Goal: Task Accomplishment & Management: Use online tool/utility

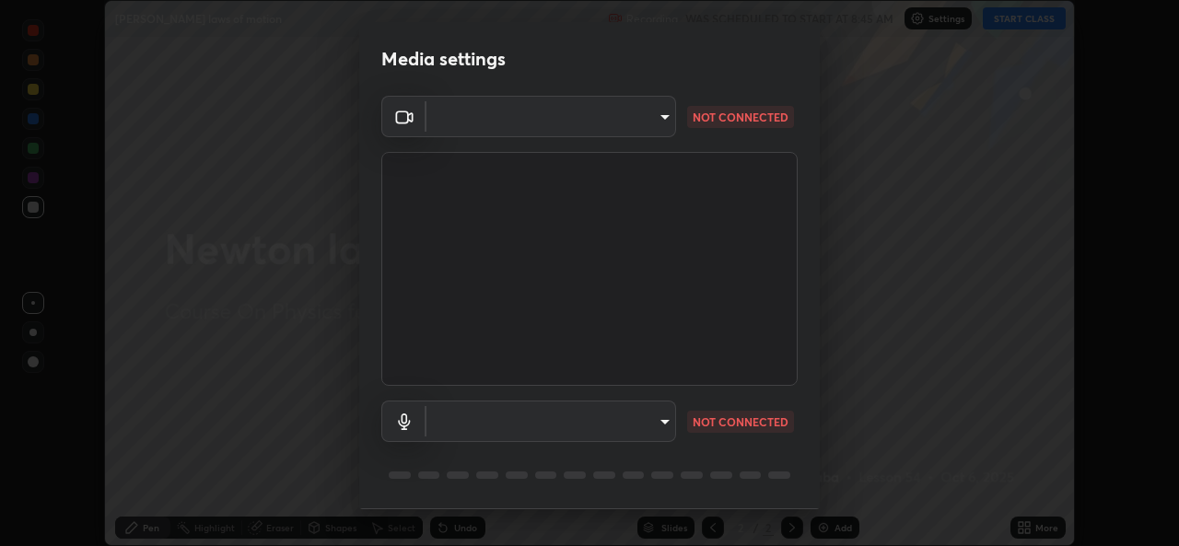
scroll to position [58, 0]
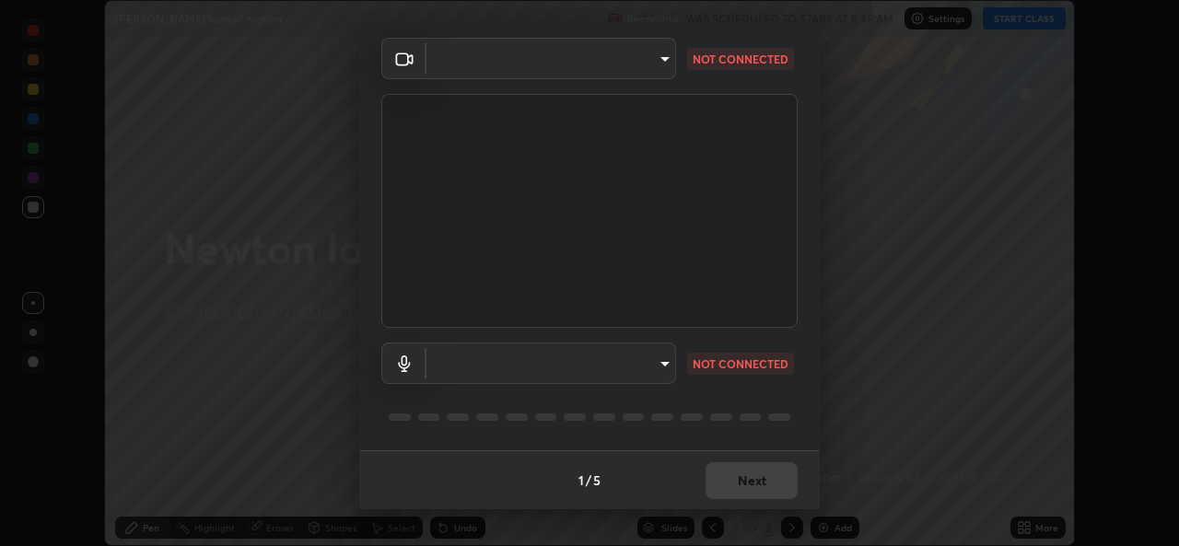
type input "dc208405a8e3d9f28992f6e71ae73ddac1cc486e43ae629ea5eccec886c68892"
type input "default"
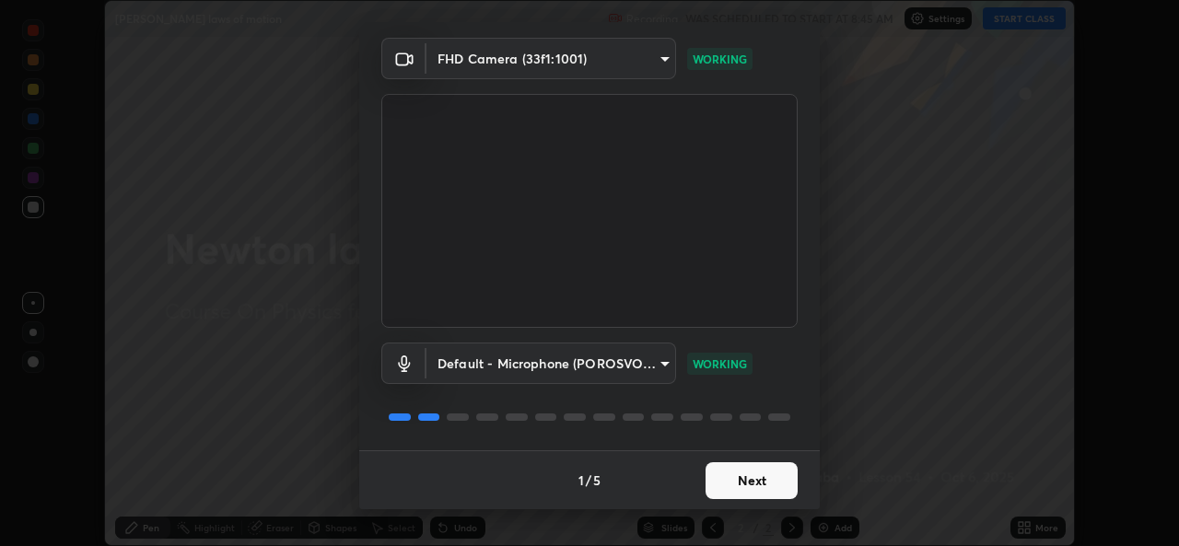
click at [639, 64] on body "Erase all [PERSON_NAME] laws of motion Recording WAS SCHEDULED TO START AT 8:45…" at bounding box center [589, 273] width 1179 height 546
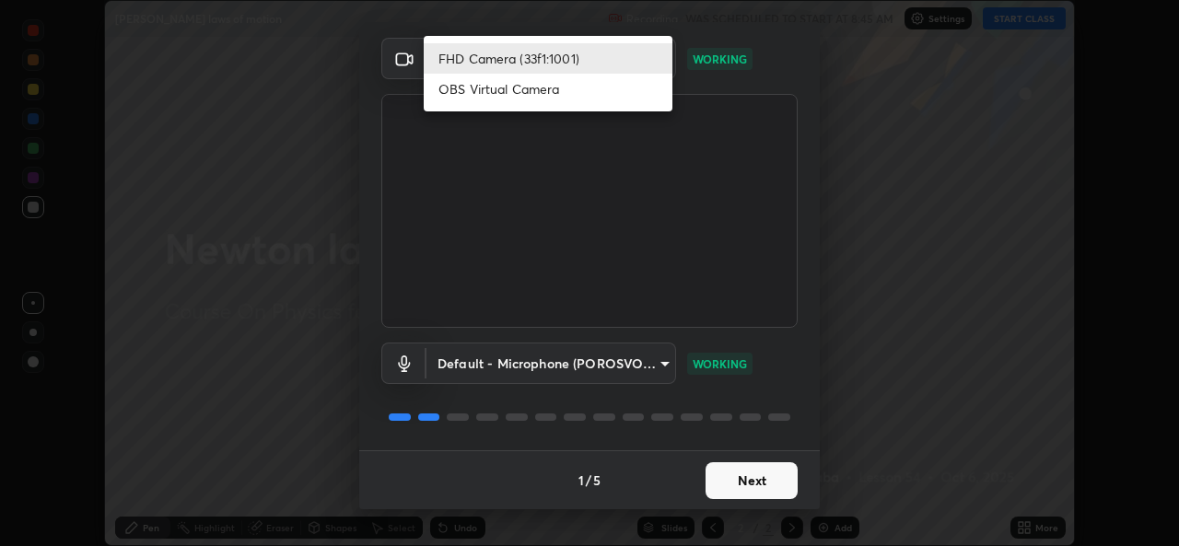
click at [524, 91] on li "OBS Virtual Camera" at bounding box center [548, 89] width 249 height 30
type input "f67333e72671b14426434d49b42d7e8d085927c966065a4220edfb1ec6d04d97"
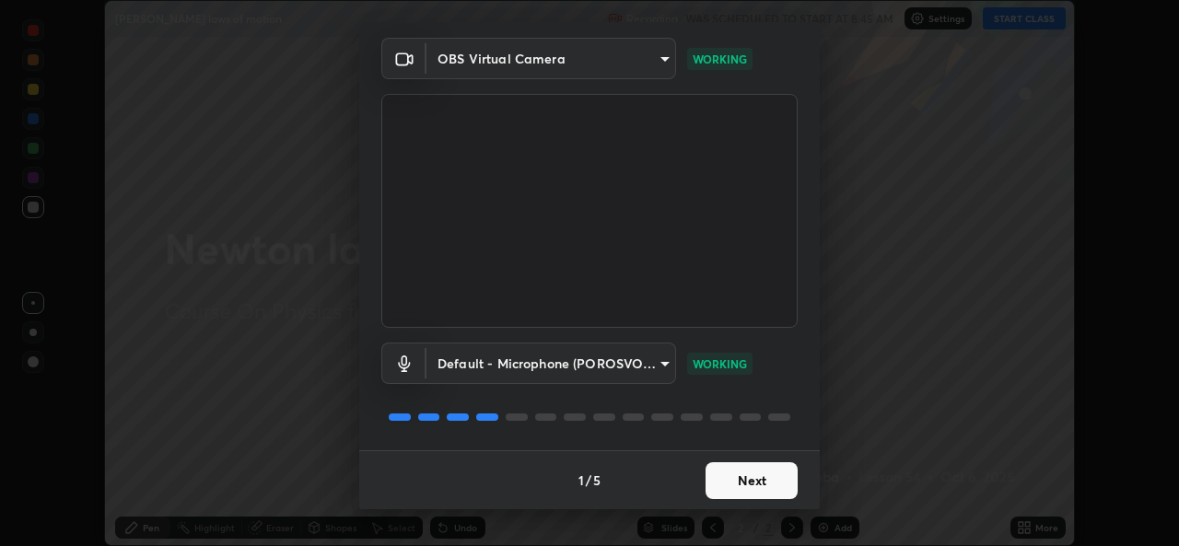
click at [723, 483] on button "Next" at bounding box center [752, 481] width 92 height 37
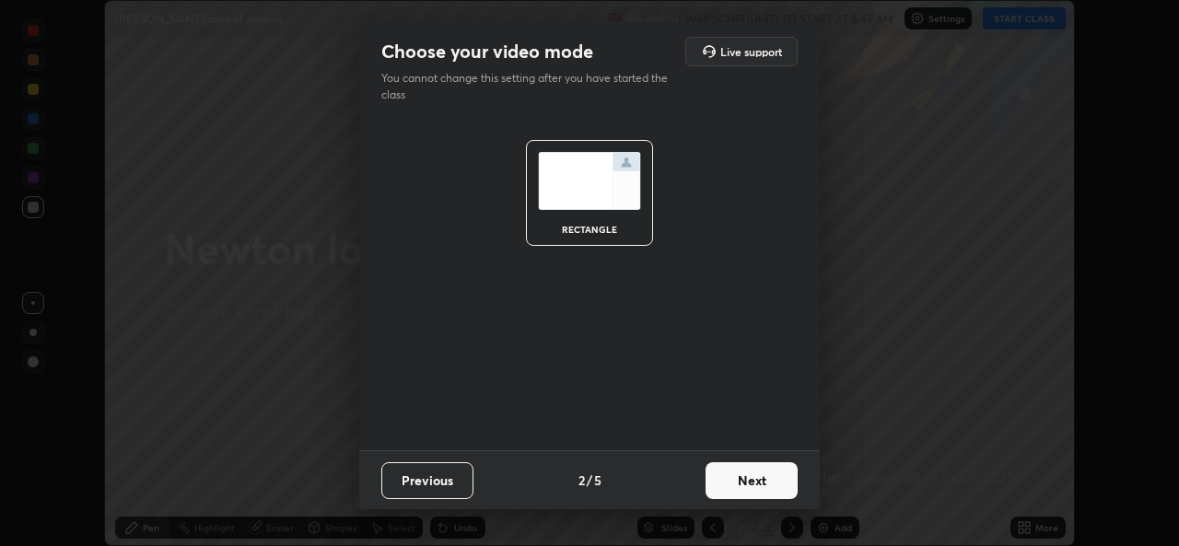
scroll to position [0, 0]
click at [723, 483] on button "Next" at bounding box center [752, 481] width 92 height 37
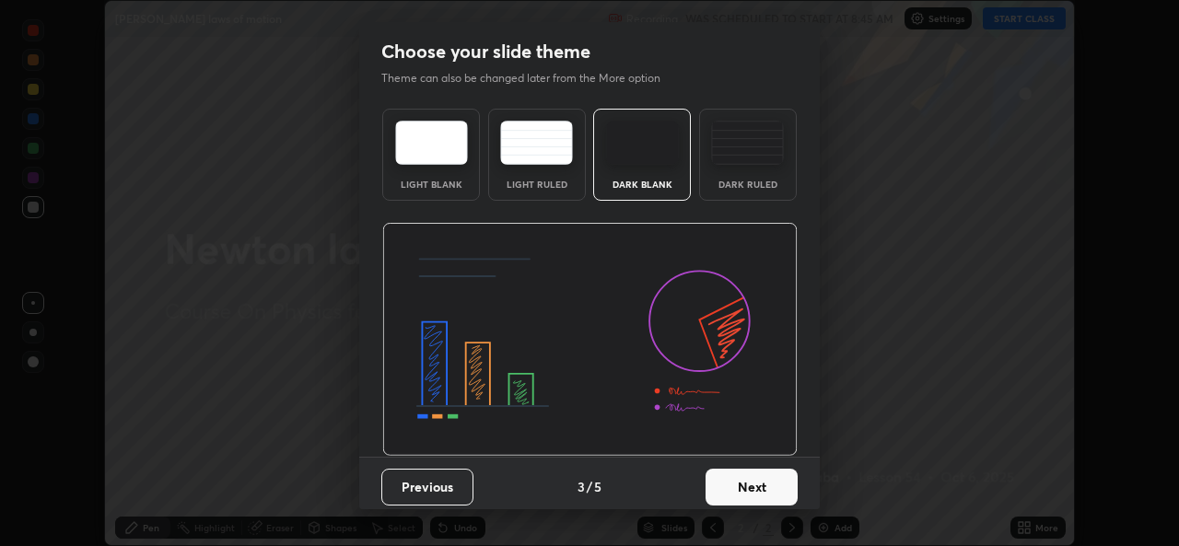
click at [727, 486] on button "Next" at bounding box center [752, 487] width 92 height 37
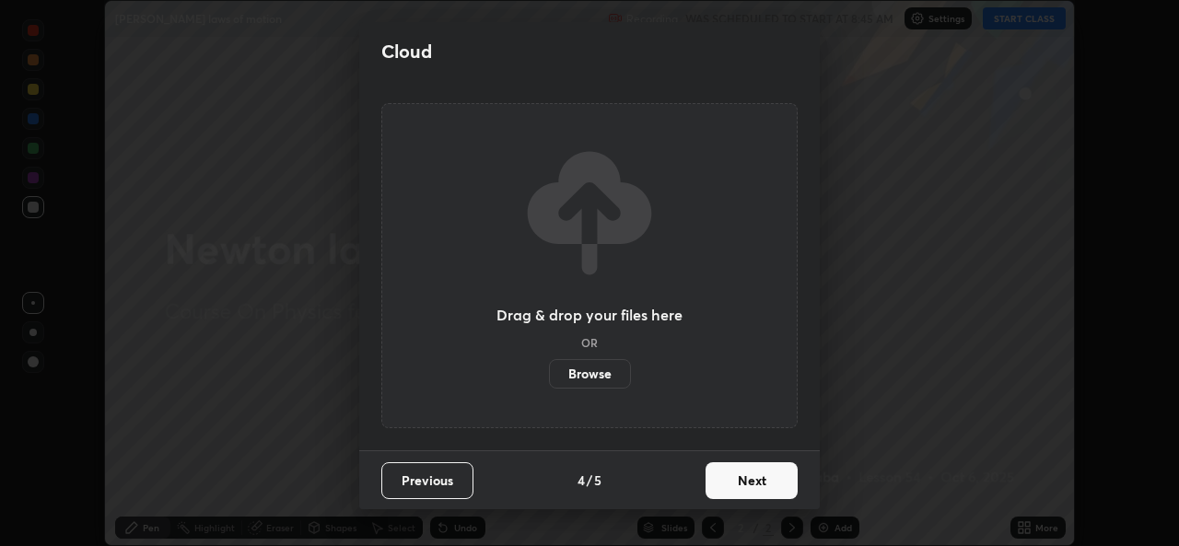
click at [727, 486] on button "Next" at bounding box center [752, 481] width 92 height 37
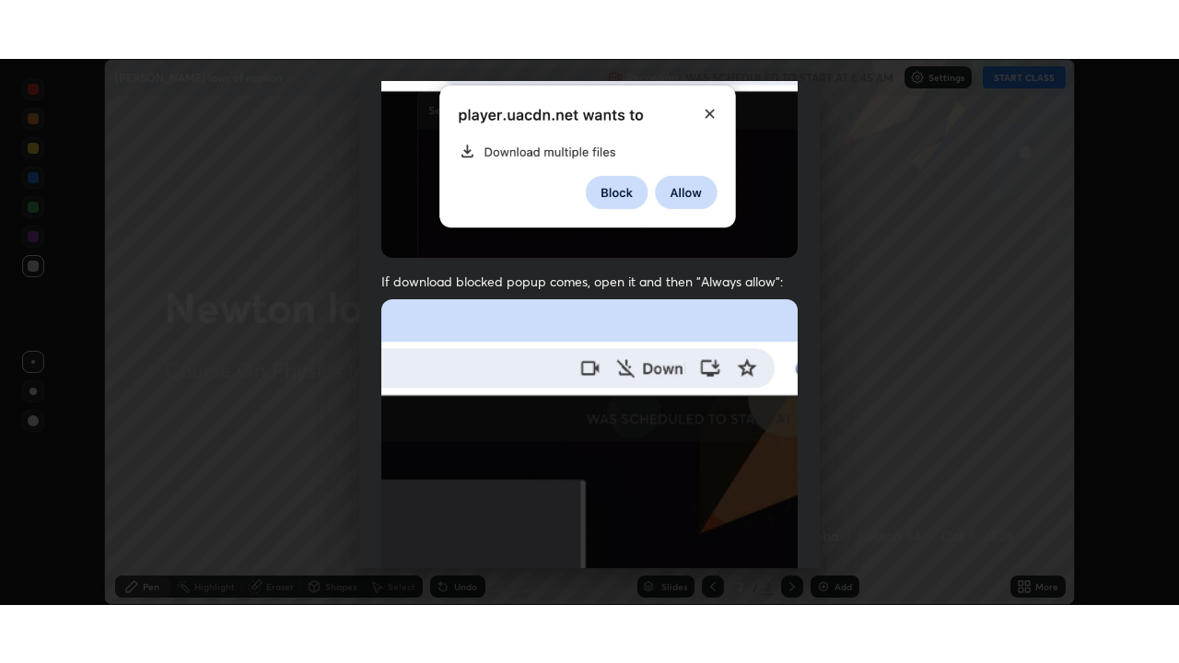
scroll to position [434, 0]
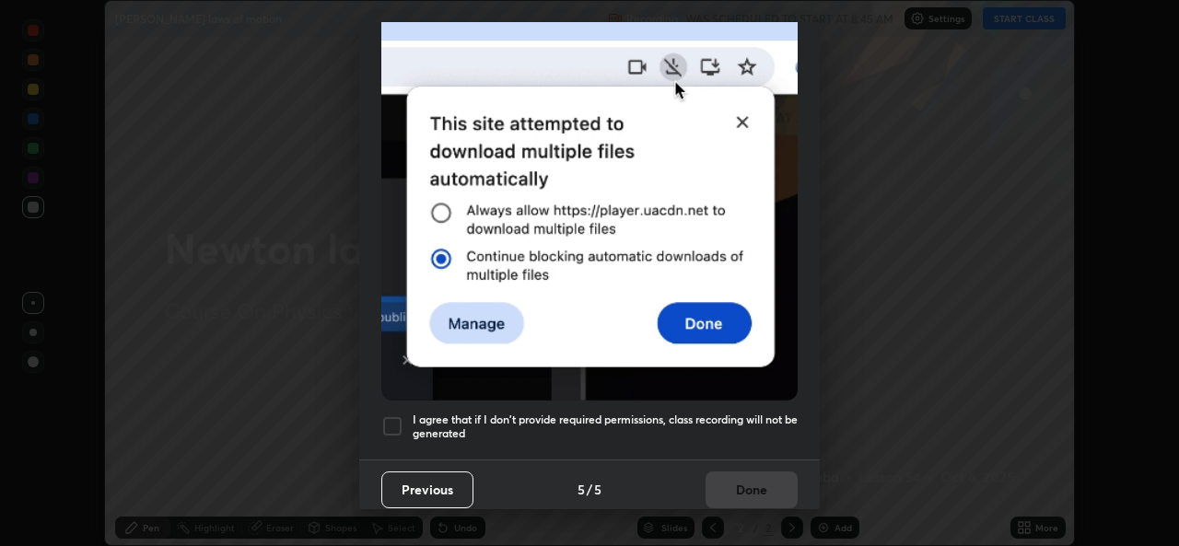
click at [394, 419] on div at bounding box center [392, 427] width 22 height 22
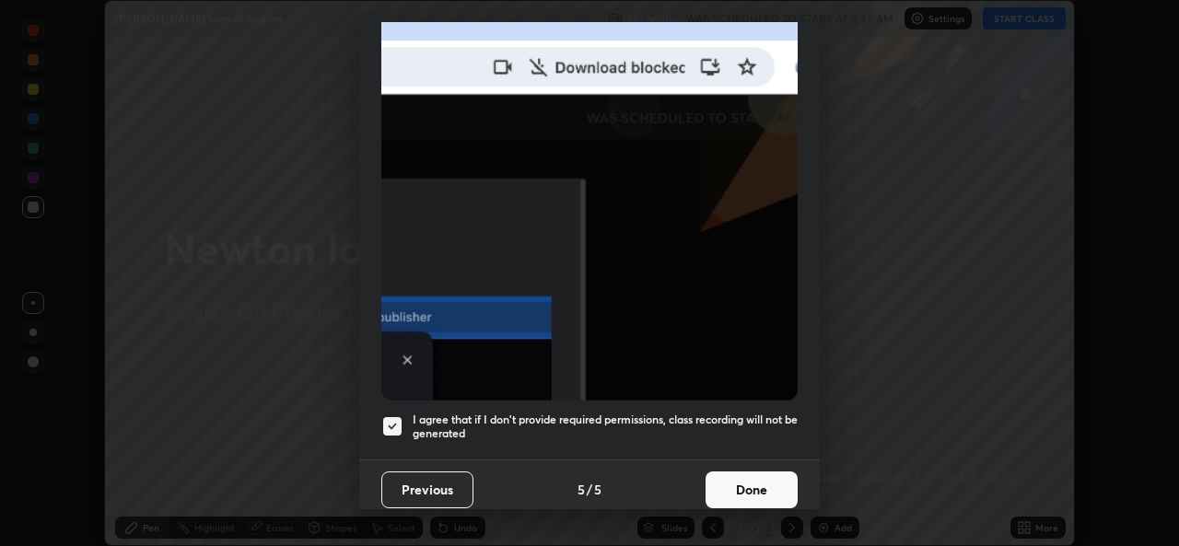
click at [734, 472] on button "Done" at bounding box center [752, 490] width 92 height 37
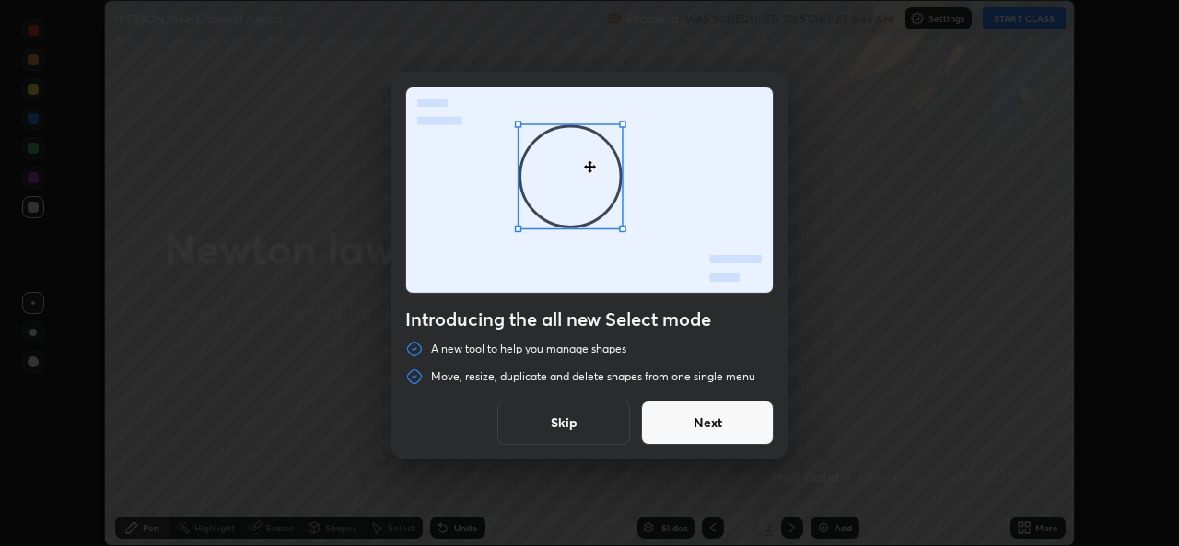
click at [542, 405] on button "Skip" at bounding box center [564, 423] width 133 height 44
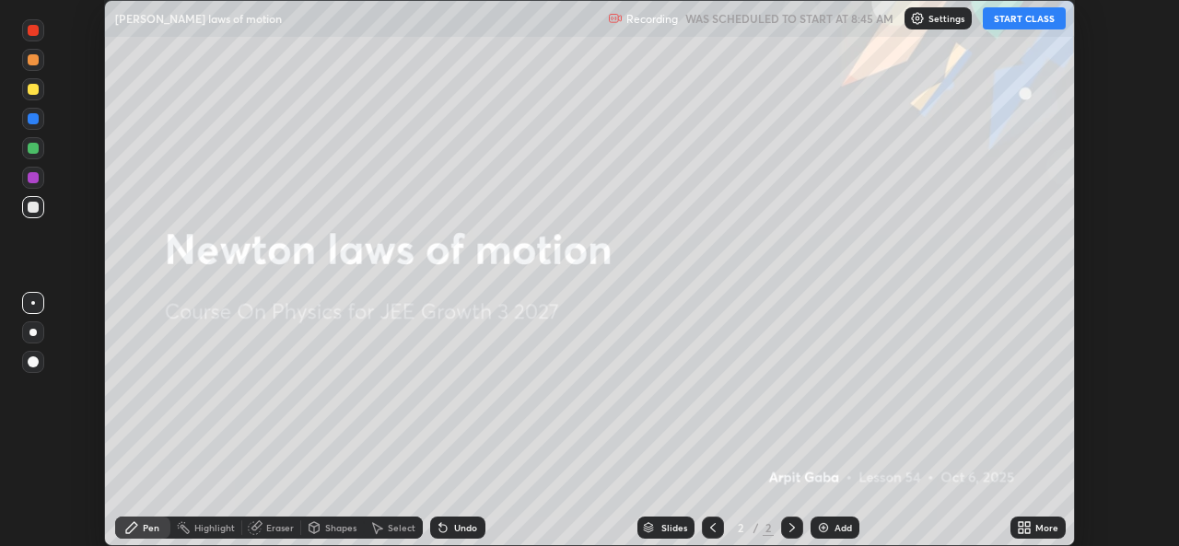
click at [1023, 20] on button "START CLASS" at bounding box center [1024, 18] width 83 height 22
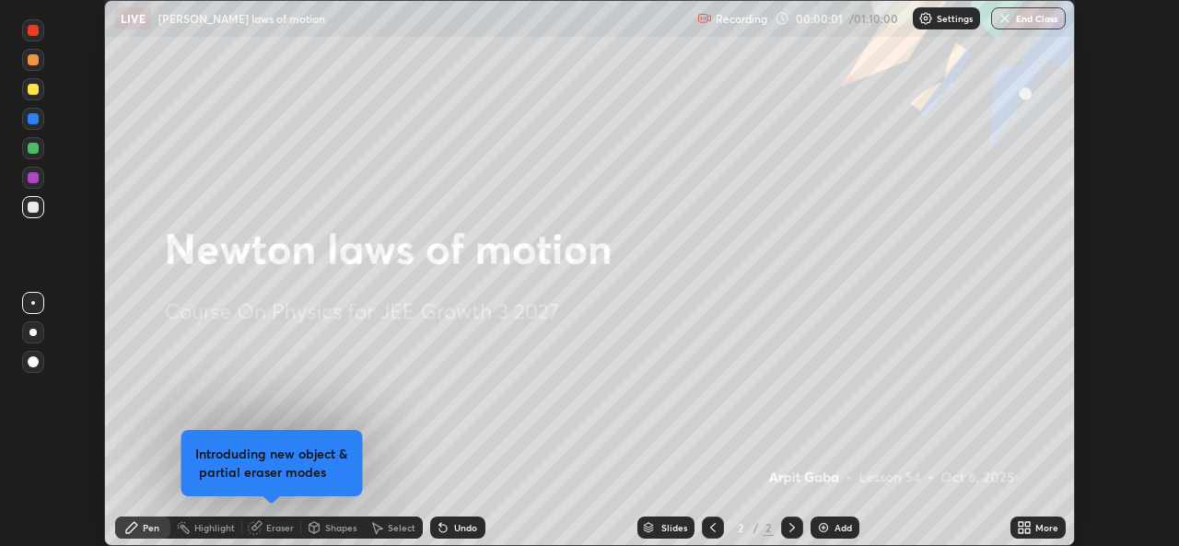
click at [1027, 528] on icon at bounding box center [1024, 528] width 15 height 15
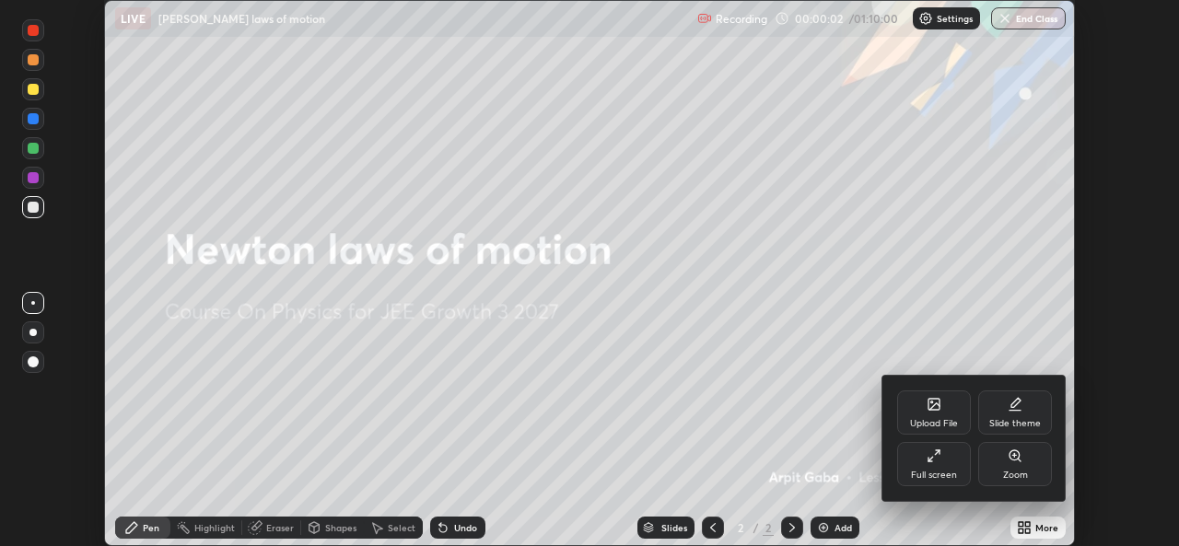
click at [934, 463] on div "Full screen" at bounding box center [934, 464] width 74 height 44
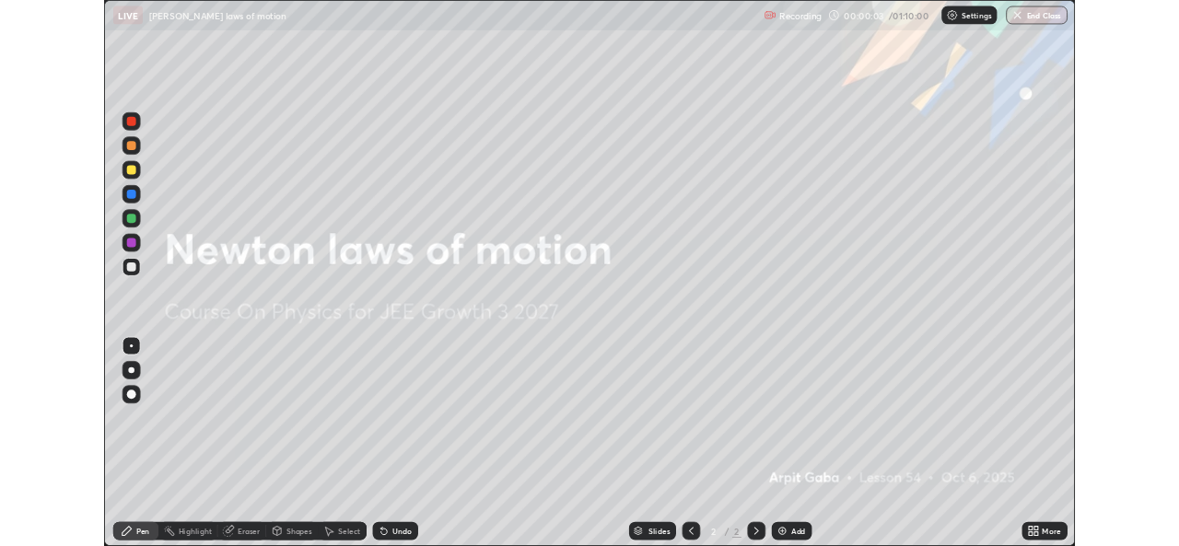
scroll to position [663, 1179]
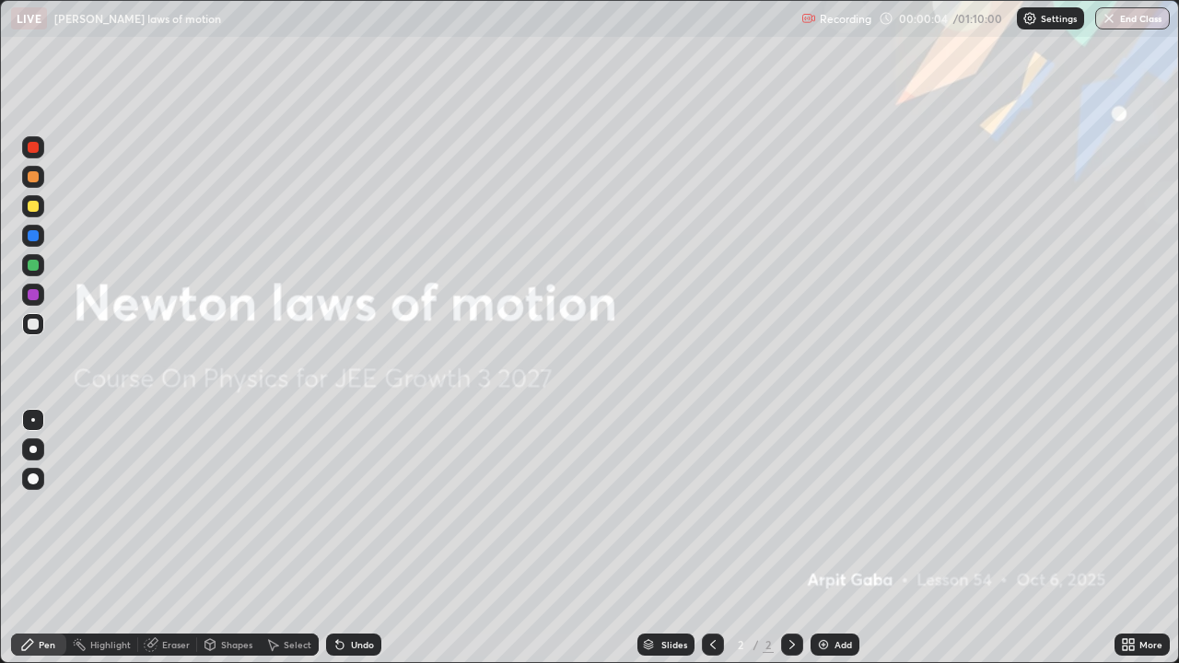
click at [1125, 545] on icon at bounding box center [1125, 641] width 5 height 5
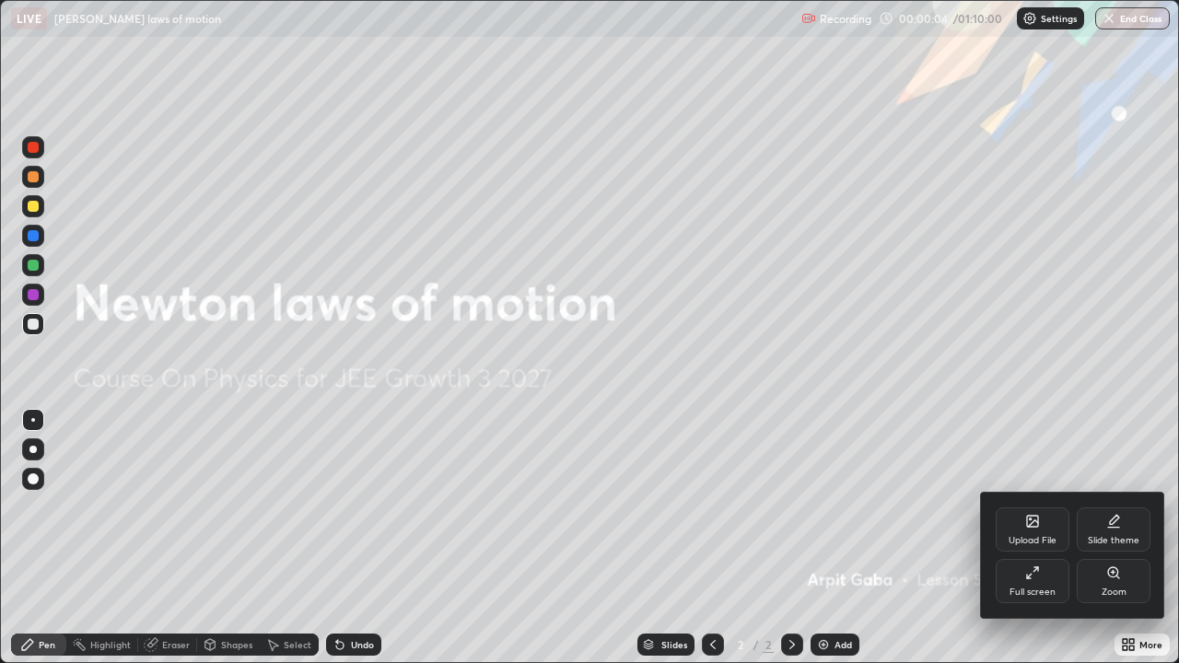
click at [1026, 545] on icon at bounding box center [1033, 573] width 15 height 15
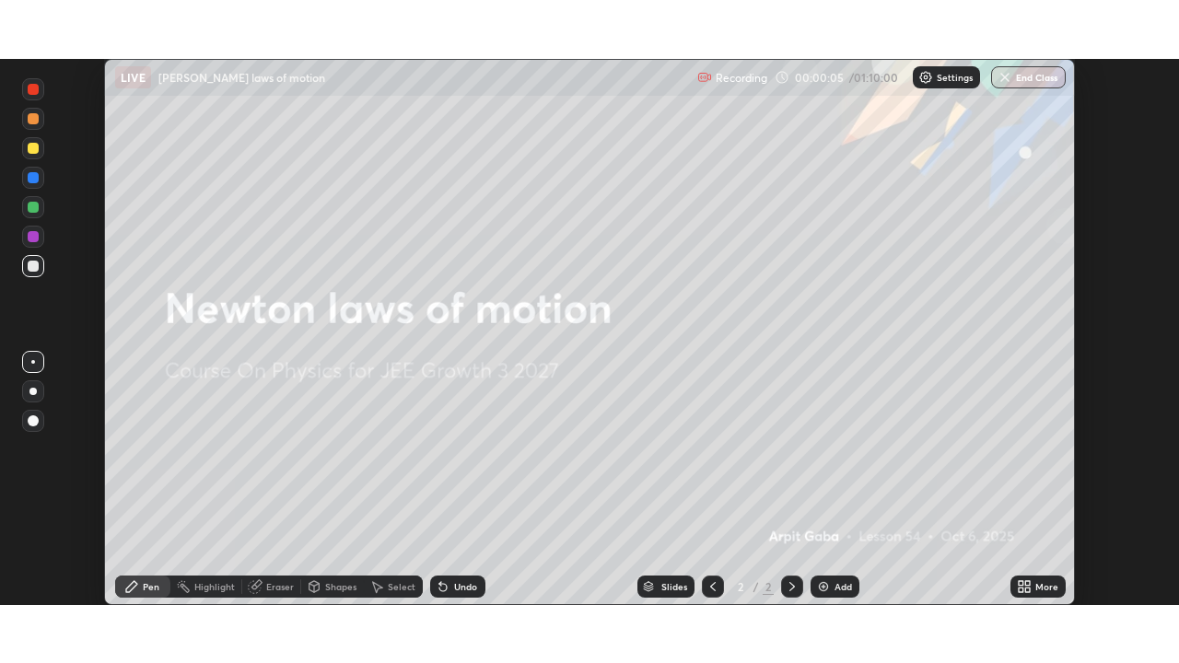
scroll to position [91595, 90962]
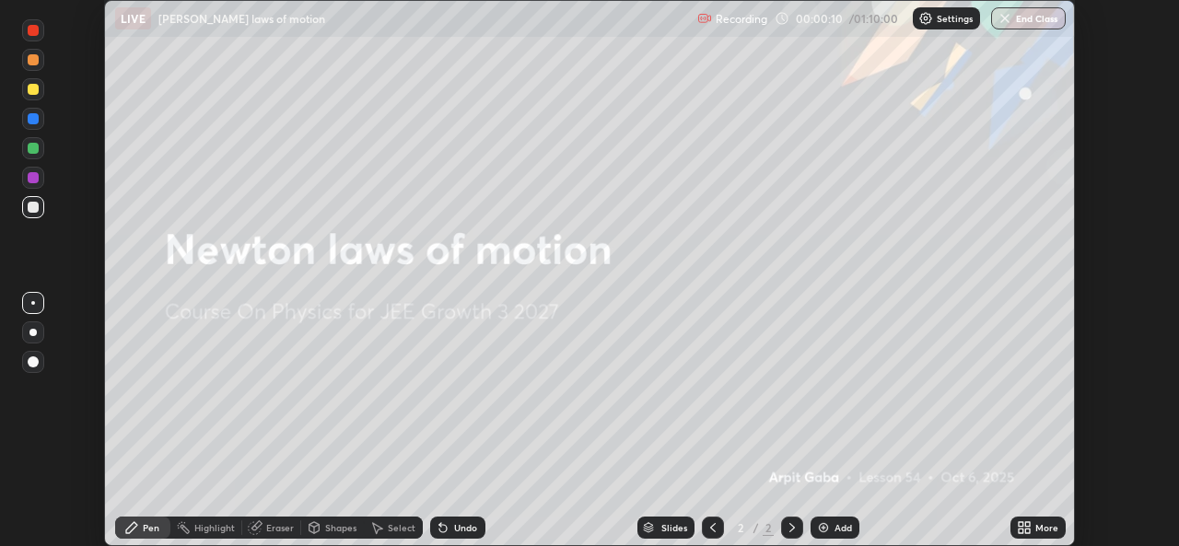
click at [1041, 530] on div "More" at bounding box center [1047, 527] width 23 height 9
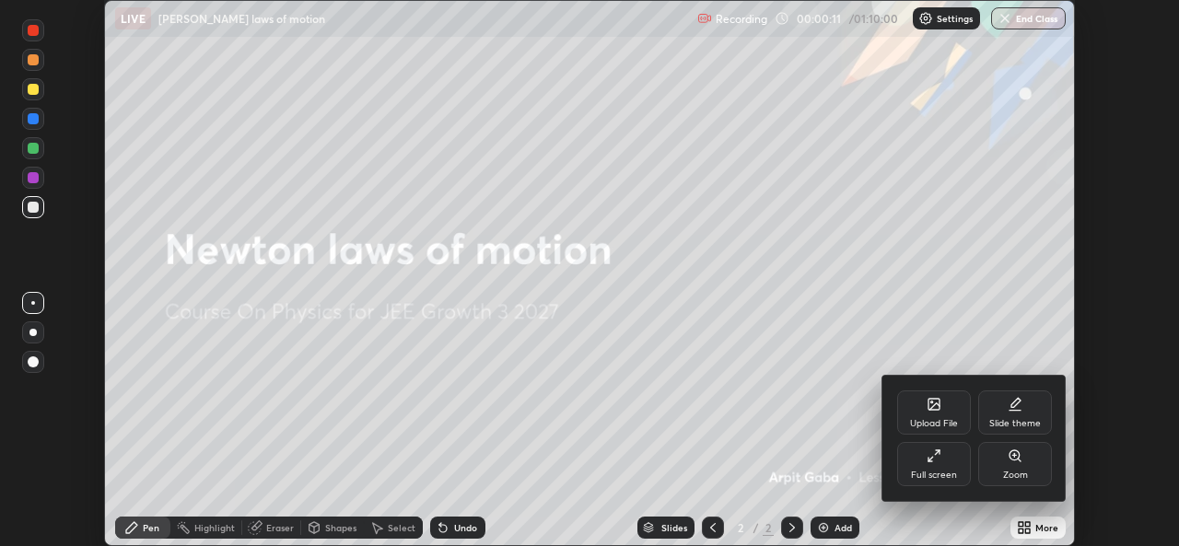
click at [943, 471] on div "Full screen" at bounding box center [934, 475] width 46 height 9
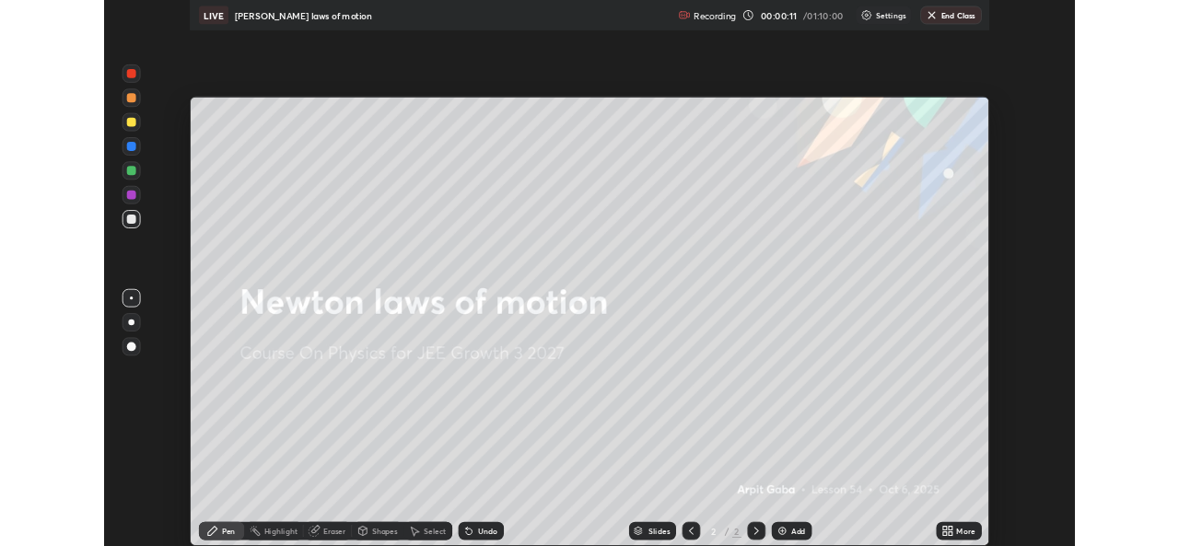
scroll to position [663, 1179]
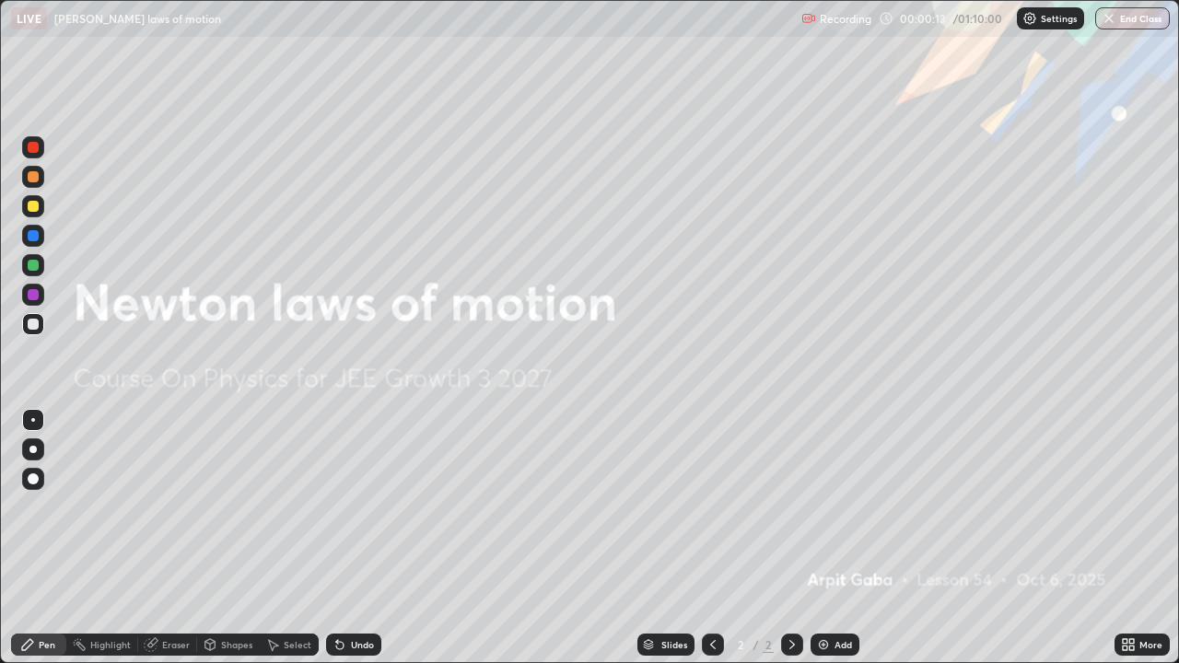
click at [820, 545] on img at bounding box center [823, 645] width 15 height 15
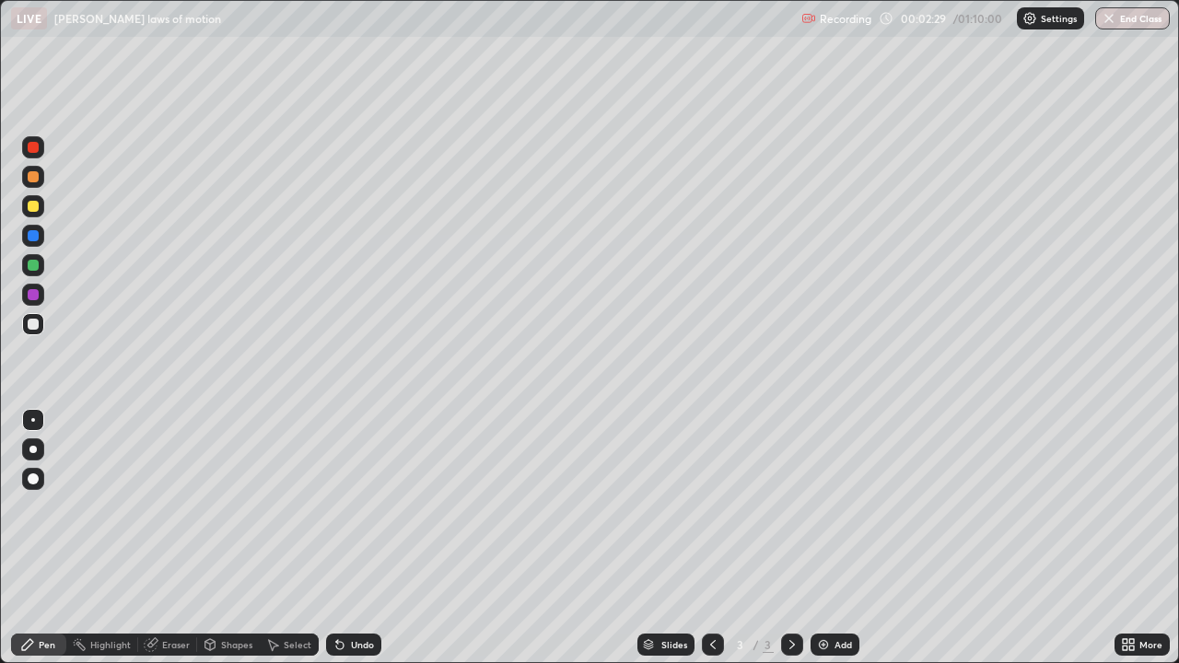
click at [30, 213] on div at bounding box center [33, 206] width 22 height 22
click at [34, 327] on div at bounding box center [33, 324] width 11 height 11
click at [351, 545] on div "Undo" at bounding box center [362, 644] width 23 height 9
click at [369, 545] on div "Undo" at bounding box center [362, 644] width 23 height 9
click at [362, 545] on div "Undo" at bounding box center [362, 644] width 23 height 9
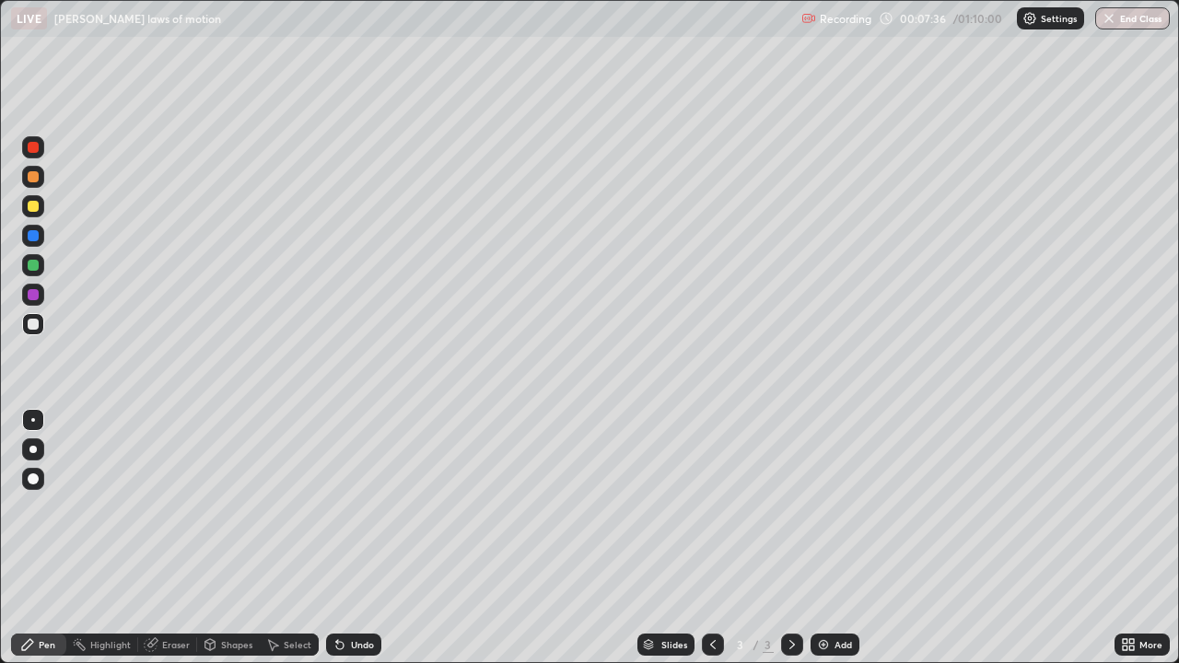
click at [21, 545] on div at bounding box center [32, 515] width 29 height 221
click at [827, 545] on img at bounding box center [823, 645] width 15 height 15
click at [711, 545] on icon at bounding box center [713, 645] width 15 height 15
click at [786, 545] on icon at bounding box center [792, 645] width 15 height 15
click at [711, 545] on icon at bounding box center [713, 645] width 15 height 15
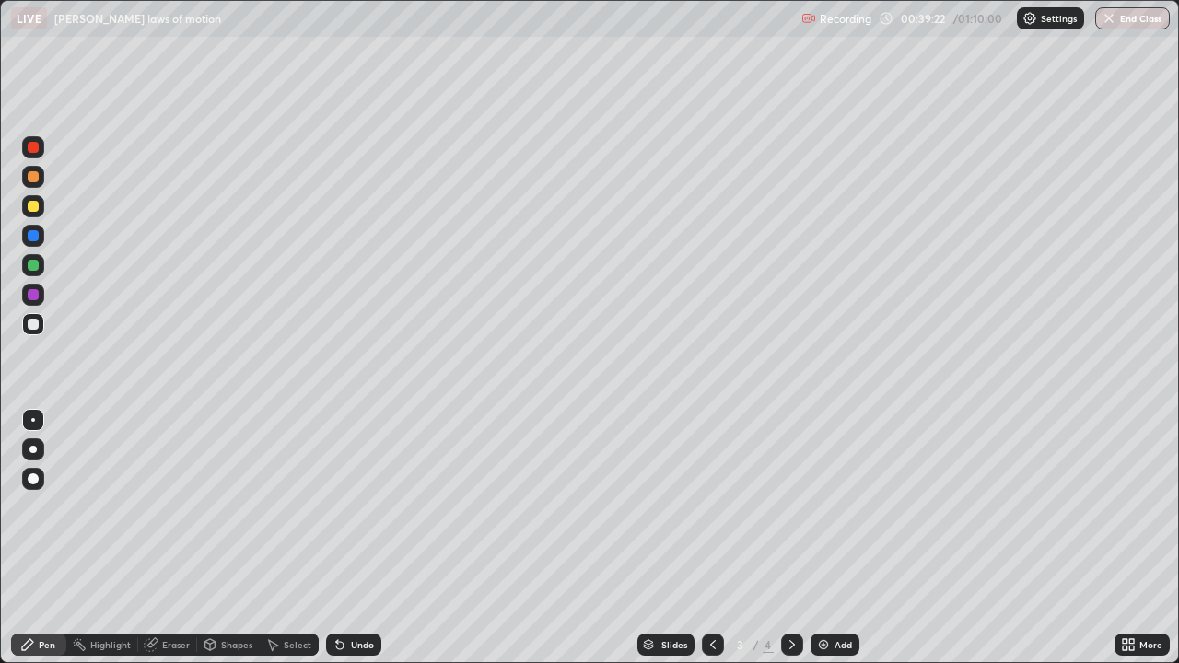
click at [790, 545] on icon at bounding box center [793, 644] width 6 height 9
click at [711, 545] on icon at bounding box center [713, 645] width 15 height 15
click at [791, 545] on icon at bounding box center [792, 645] width 15 height 15
click at [357, 545] on div "Undo" at bounding box center [362, 644] width 23 height 9
click at [831, 545] on div "Add" at bounding box center [835, 645] width 49 height 22
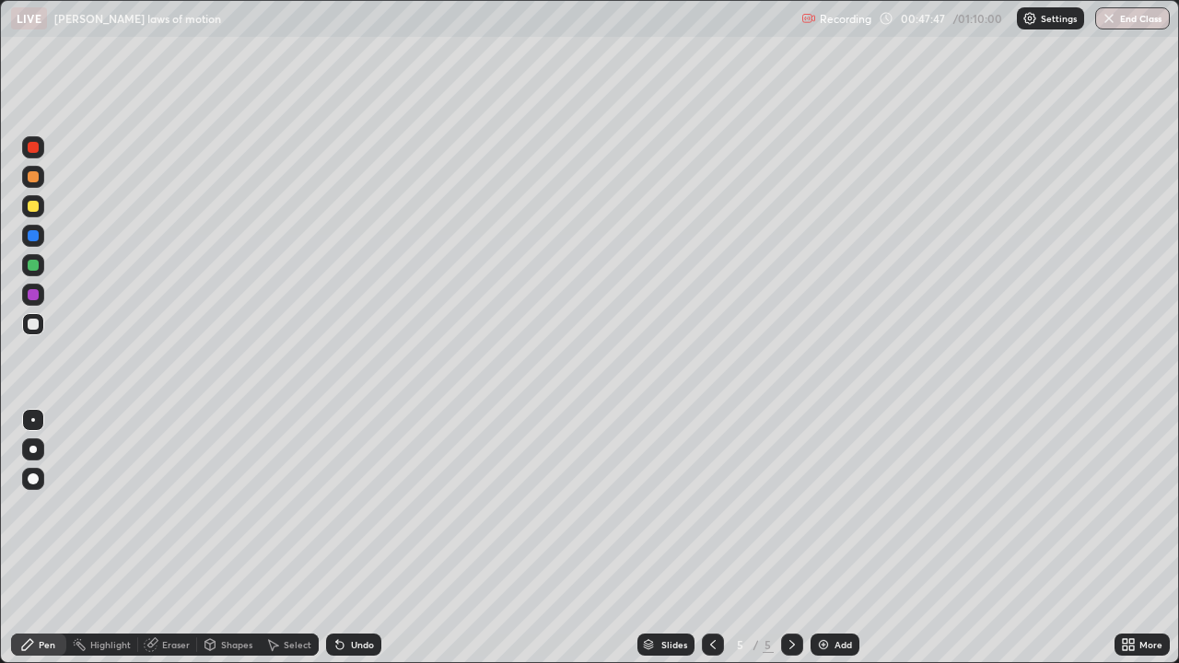
click at [351, 545] on div "Undo" at bounding box center [362, 644] width 23 height 9
click at [346, 545] on div "Undo" at bounding box center [353, 645] width 55 height 22
click at [709, 545] on icon at bounding box center [713, 645] width 15 height 15
click at [791, 545] on icon at bounding box center [792, 645] width 15 height 15
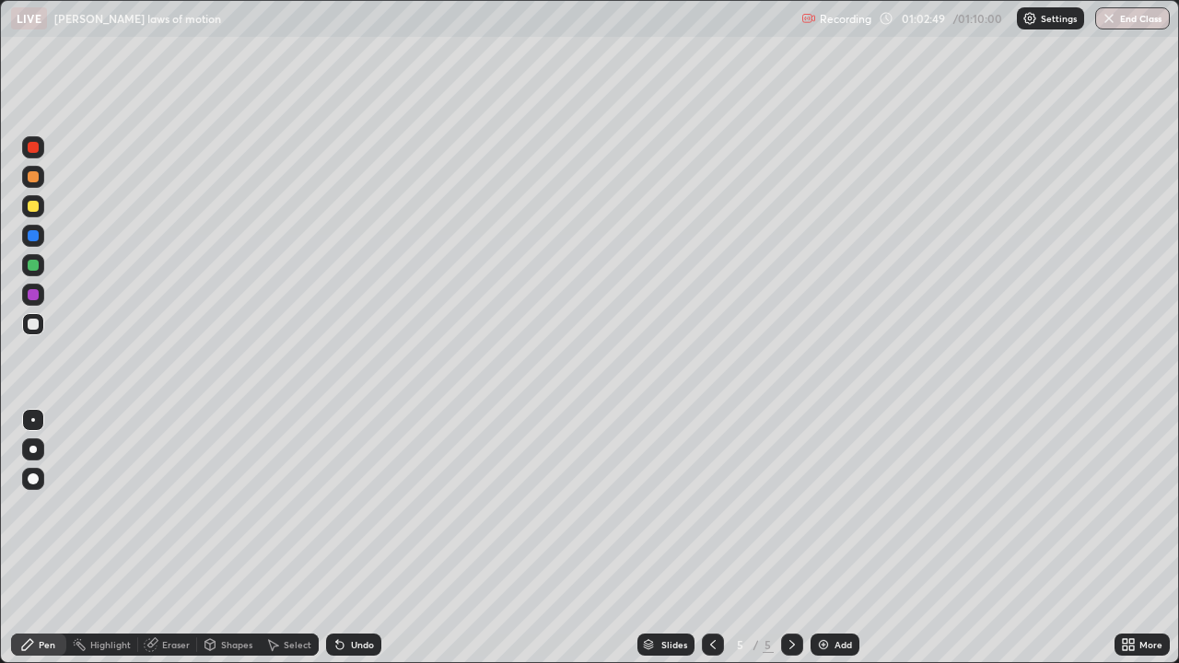
click at [368, 545] on div "Undo" at bounding box center [362, 644] width 23 height 9
click at [363, 545] on div "Undo" at bounding box center [362, 644] width 23 height 9
click at [830, 545] on div "Add" at bounding box center [835, 645] width 49 height 22
click at [709, 545] on icon at bounding box center [713, 645] width 15 height 15
click at [791, 545] on icon at bounding box center [792, 645] width 15 height 15
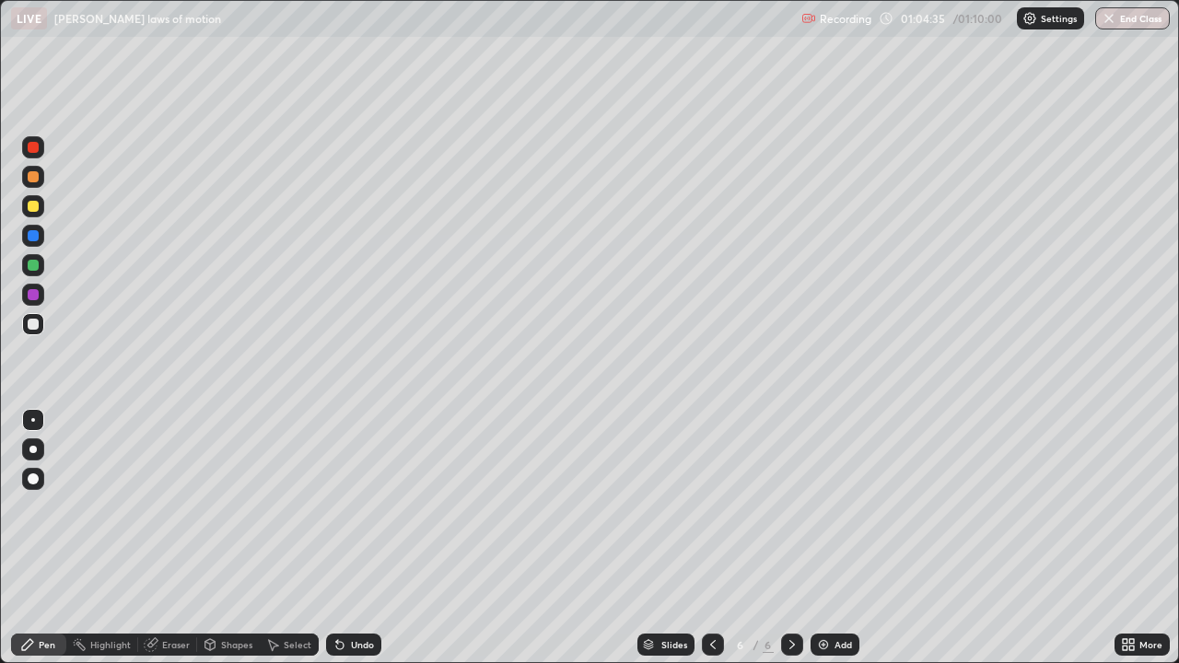
click at [709, 545] on icon at bounding box center [713, 645] width 15 height 15
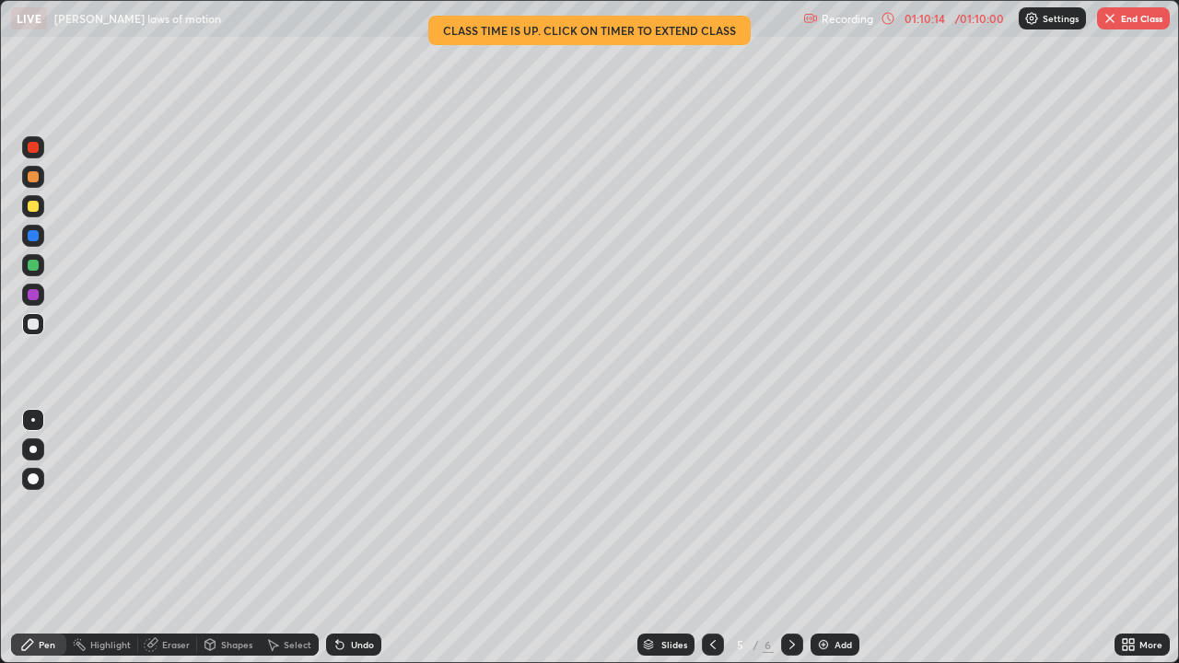
click at [947, 20] on div "01:10:14" at bounding box center [925, 18] width 52 height 11
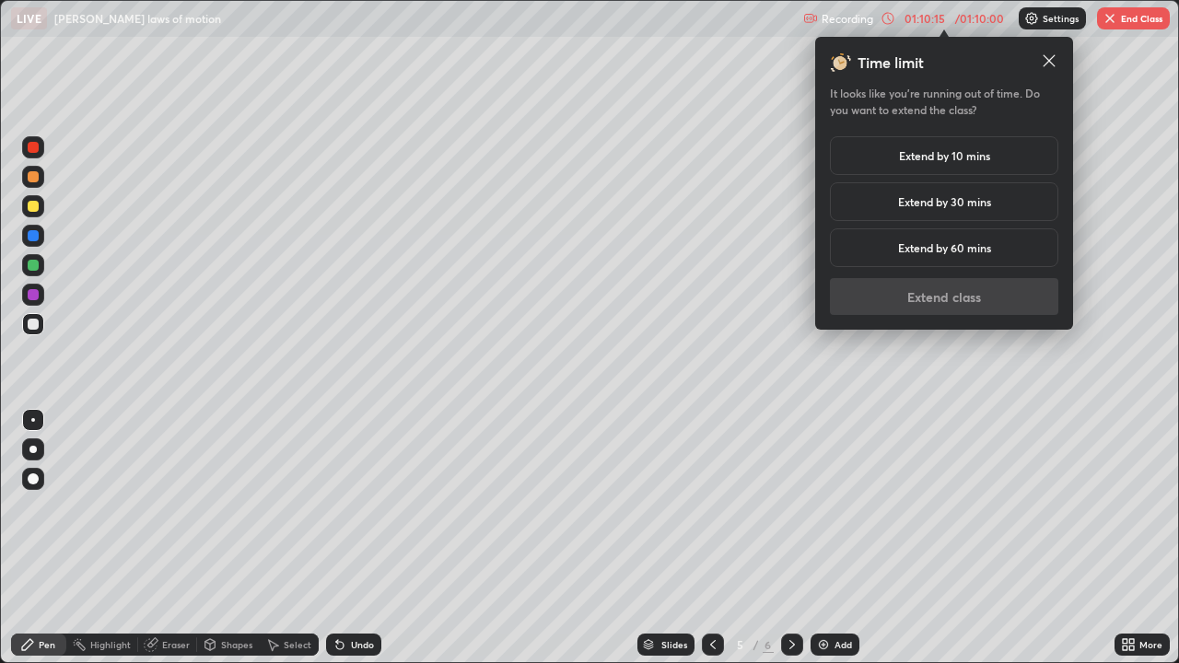
click at [936, 158] on h5 "Extend by 10 mins" at bounding box center [944, 155] width 91 height 17
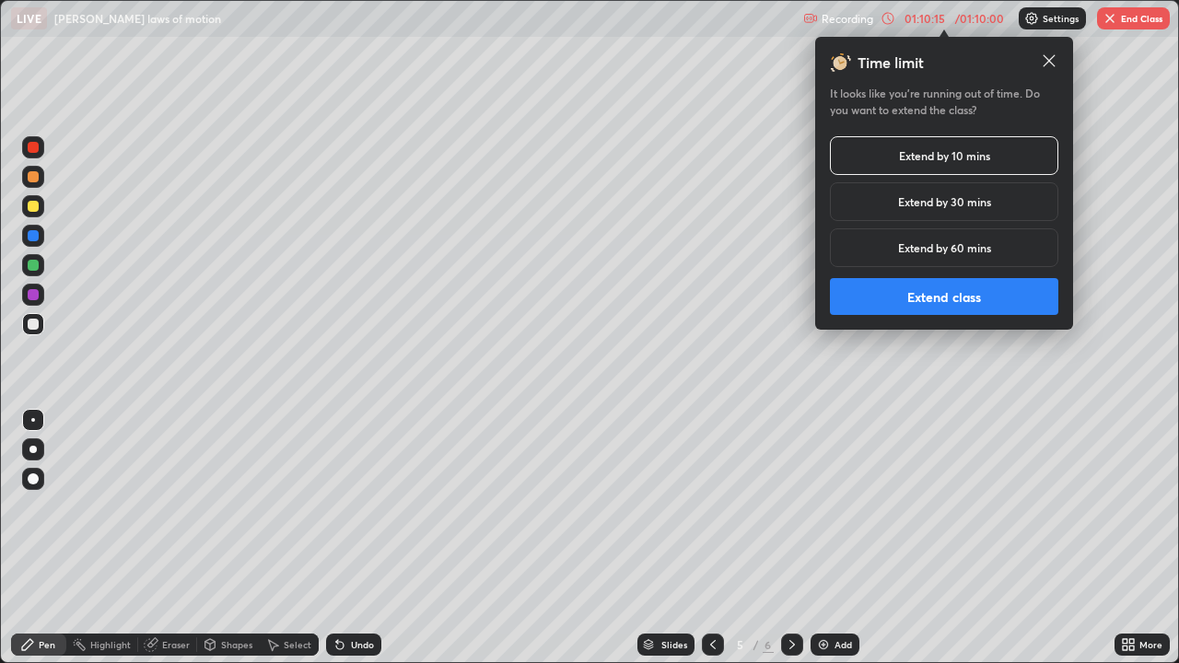
click at [950, 299] on button "Extend class" at bounding box center [944, 296] width 229 height 37
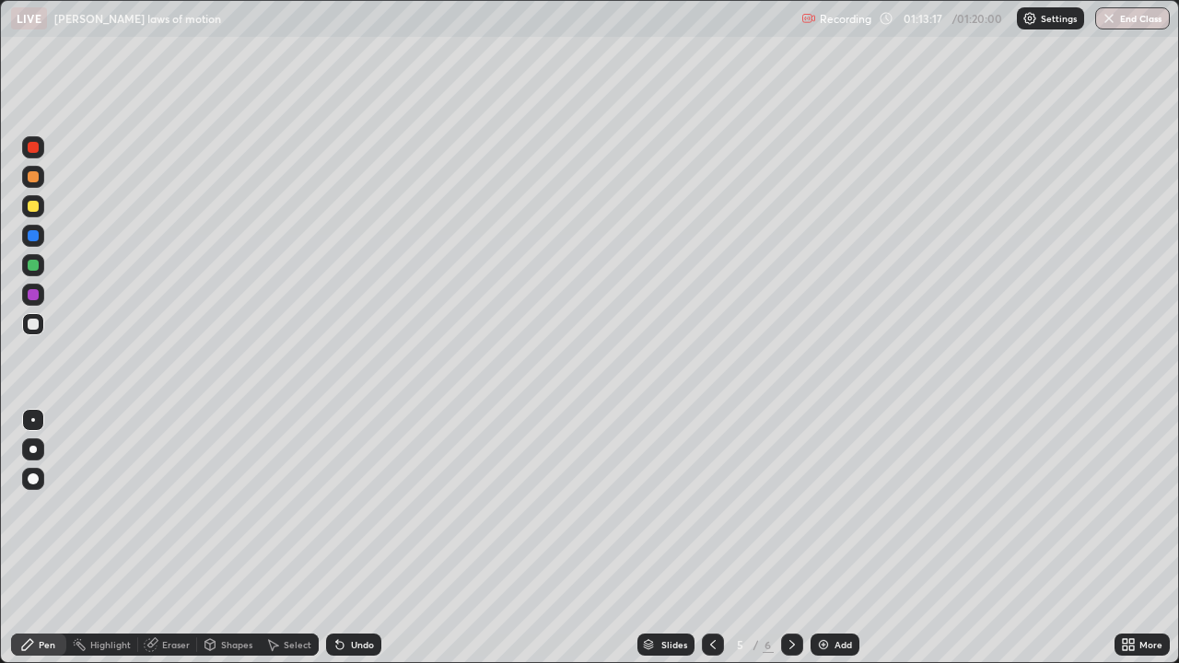
click at [785, 545] on icon at bounding box center [792, 645] width 15 height 15
click at [708, 545] on div at bounding box center [713, 645] width 22 height 22
click at [791, 545] on icon at bounding box center [792, 645] width 15 height 15
click at [1141, 27] on button "End Class" at bounding box center [1133, 18] width 73 height 22
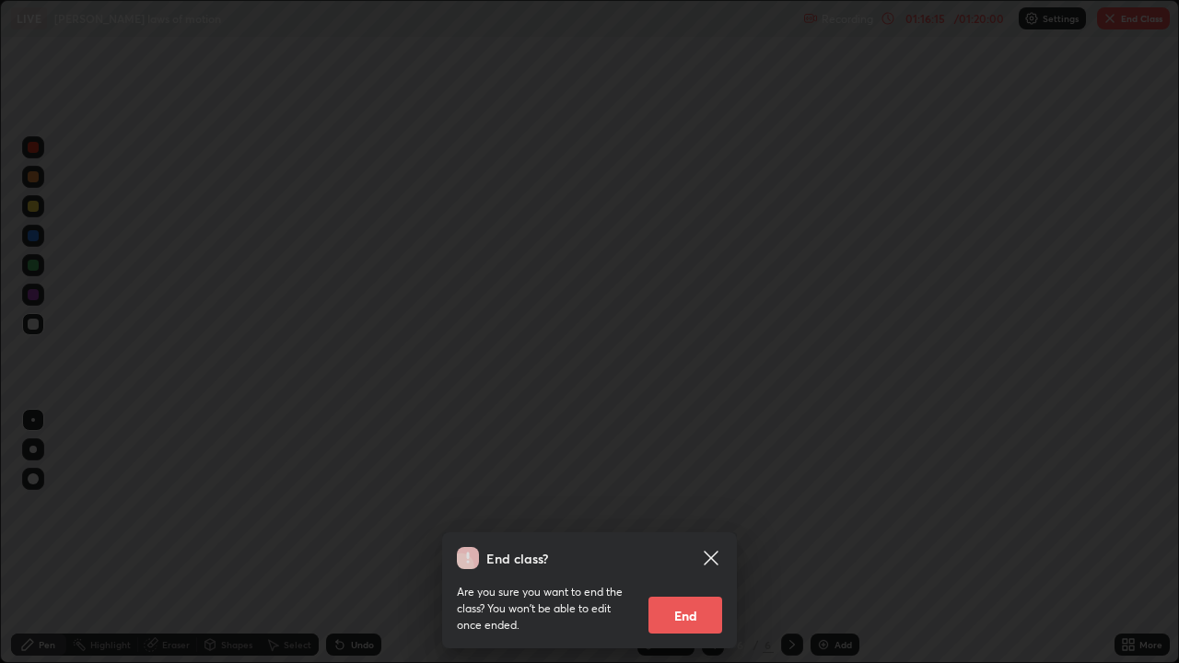
click at [701, 545] on button "End" at bounding box center [686, 615] width 74 height 37
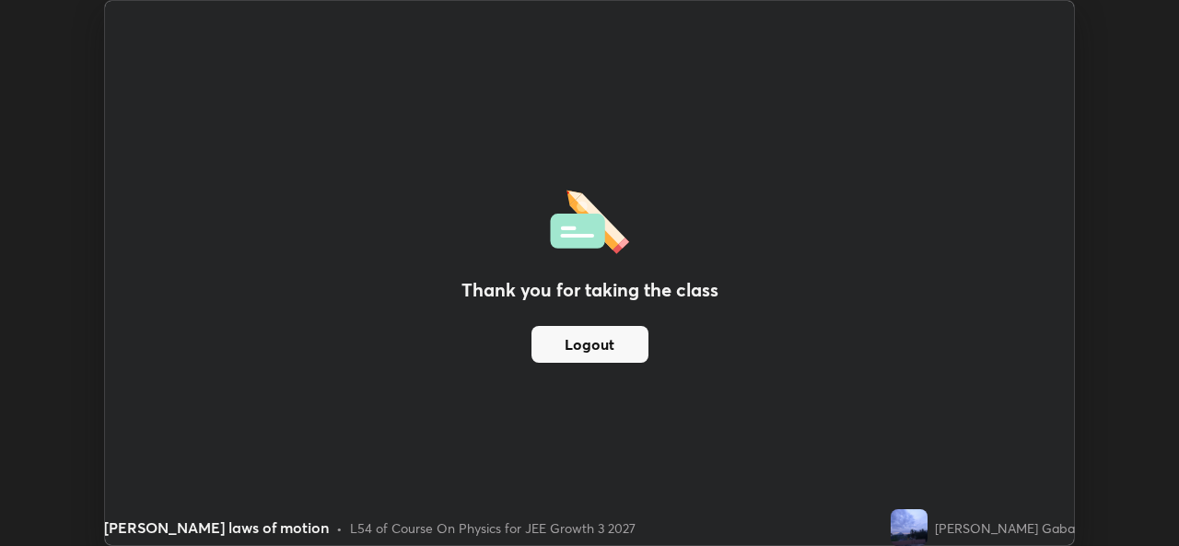
scroll to position [91595, 90962]
